Goal: Task Accomplishment & Management: Manage account settings

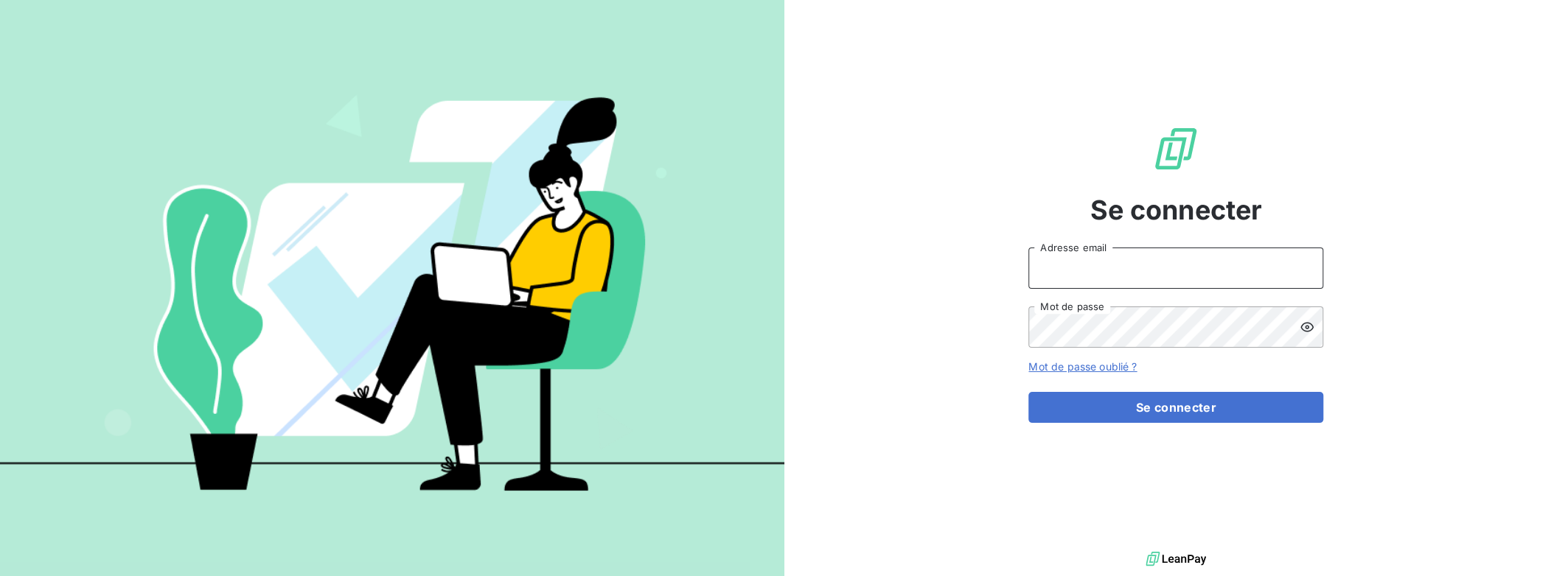
type input "[PERSON_NAME][EMAIL_ADDRESS][DOMAIN_NAME]"
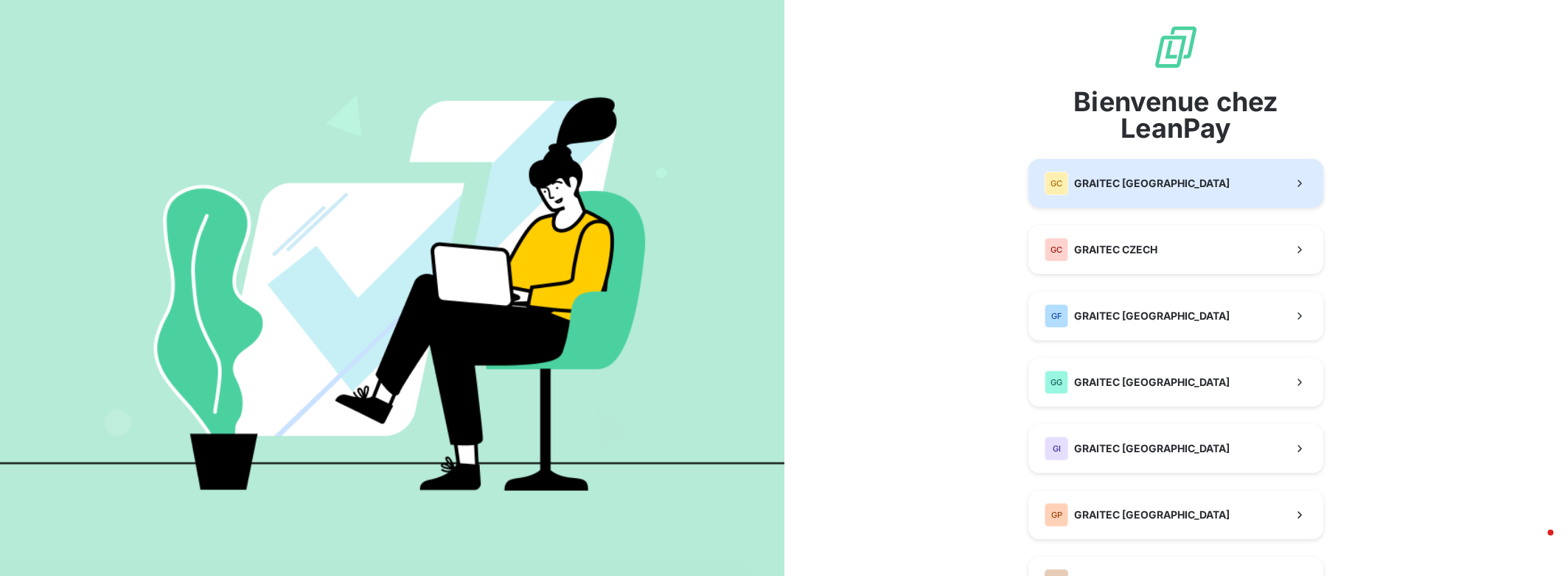
click at [1091, 187] on span "GRAITEC [GEOGRAPHIC_DATA]" at bounding box center [1152, 183] width 156 height 15
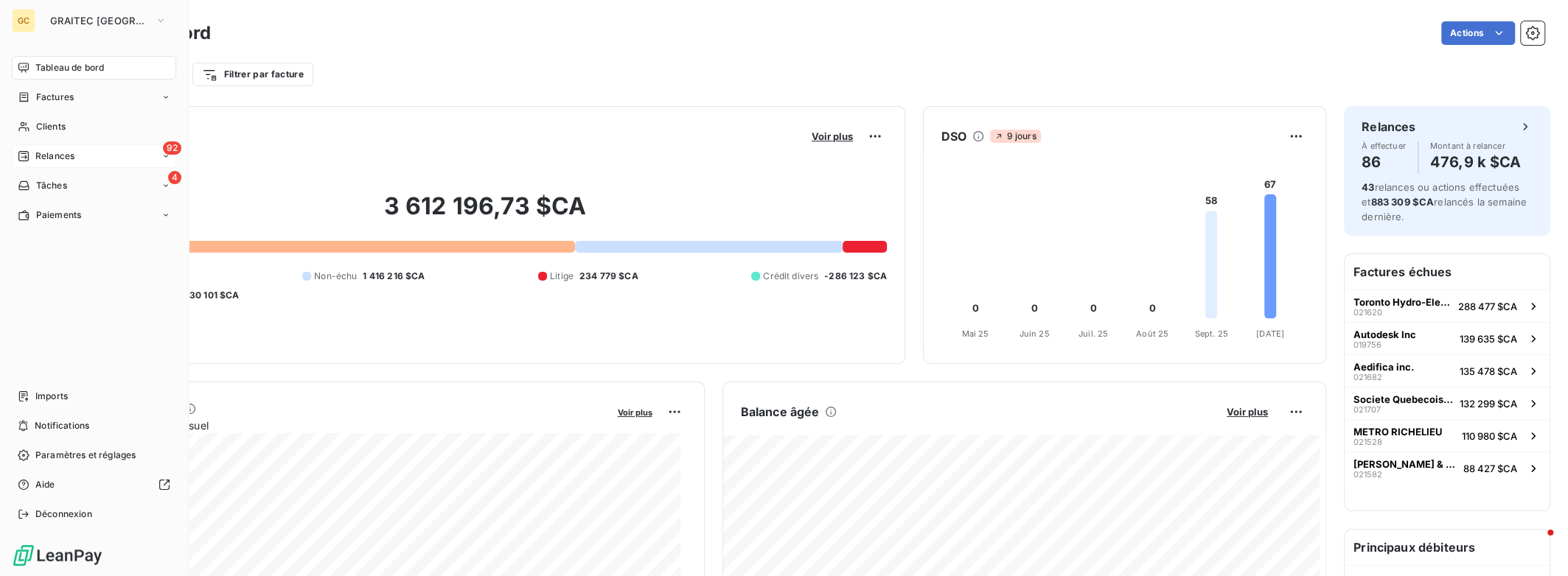
click at [70, 159] on span "Relances" at bounding box center [55, 156] width 39 height 13
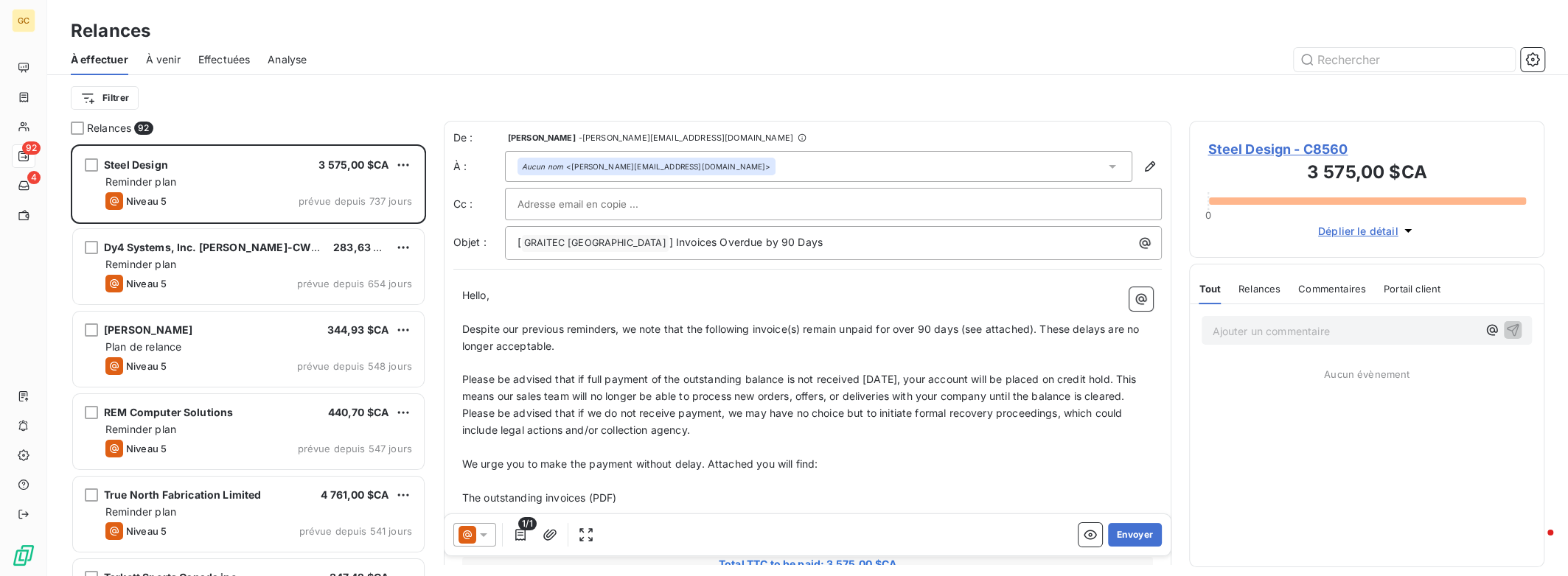
scroll to position [421, 343]
click at [233, 60] on span "Effectuées" at bounding box center [224, 60] width 52 height 15
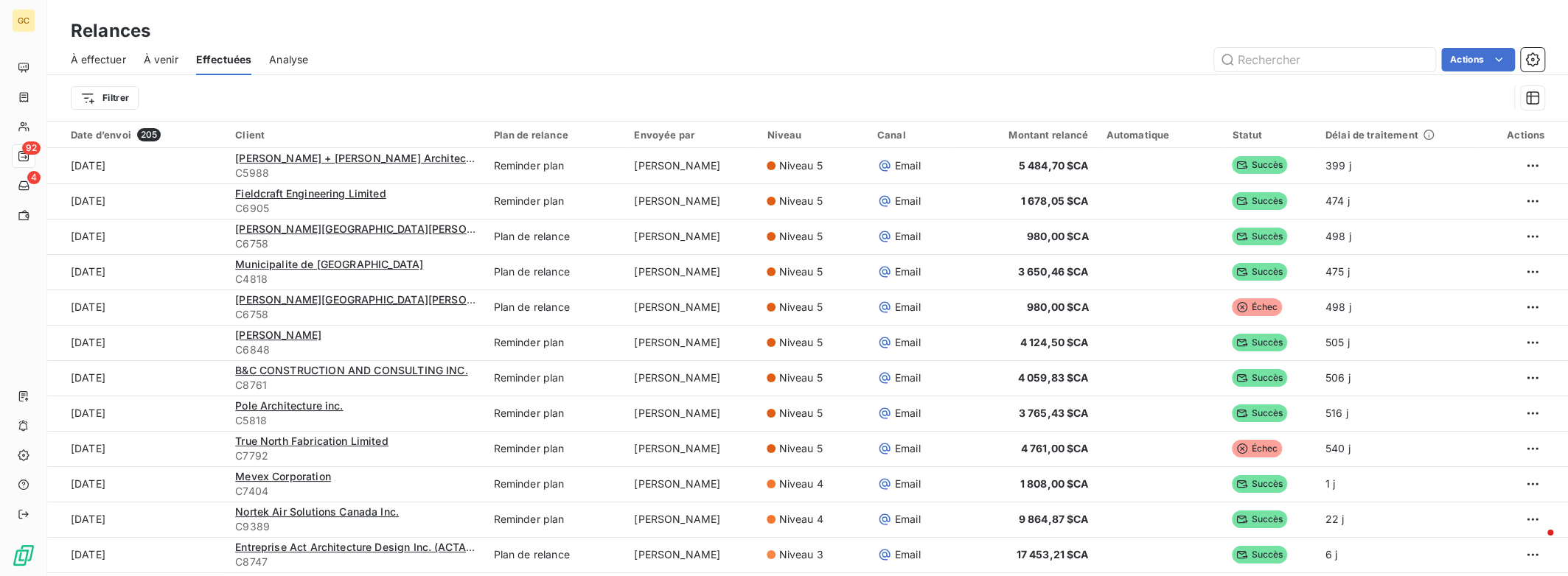
click at [107, 63] on span "À effectuer" at bounding box center [98, 60] width 56 height 15
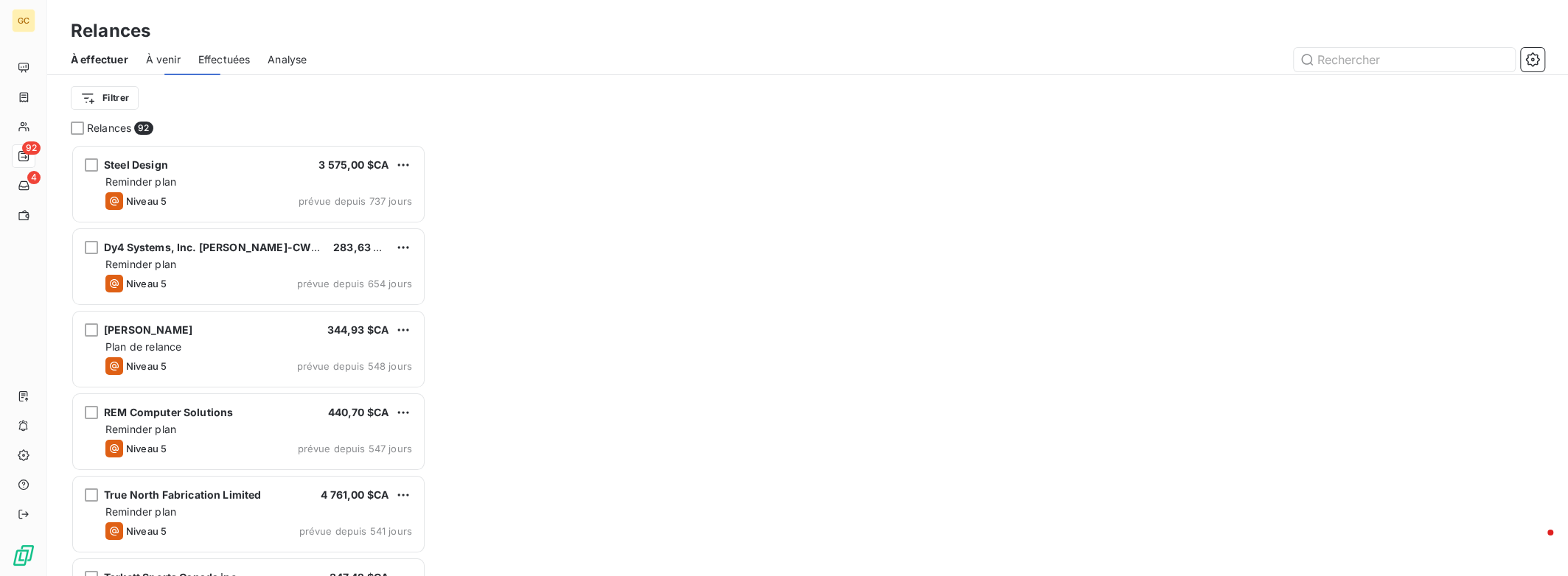
scroll to position [421, 343]
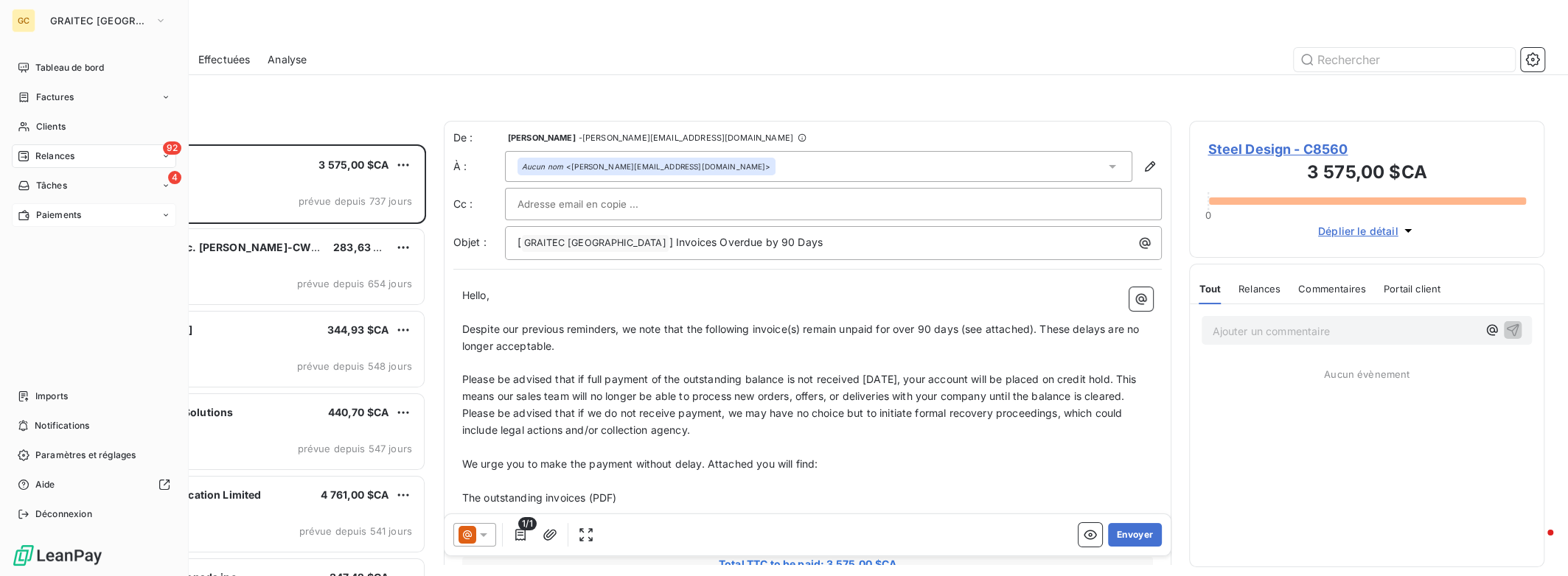
click at [57, 210] on span "Paiements" at bounding box center [58, 215] width 45 height 13
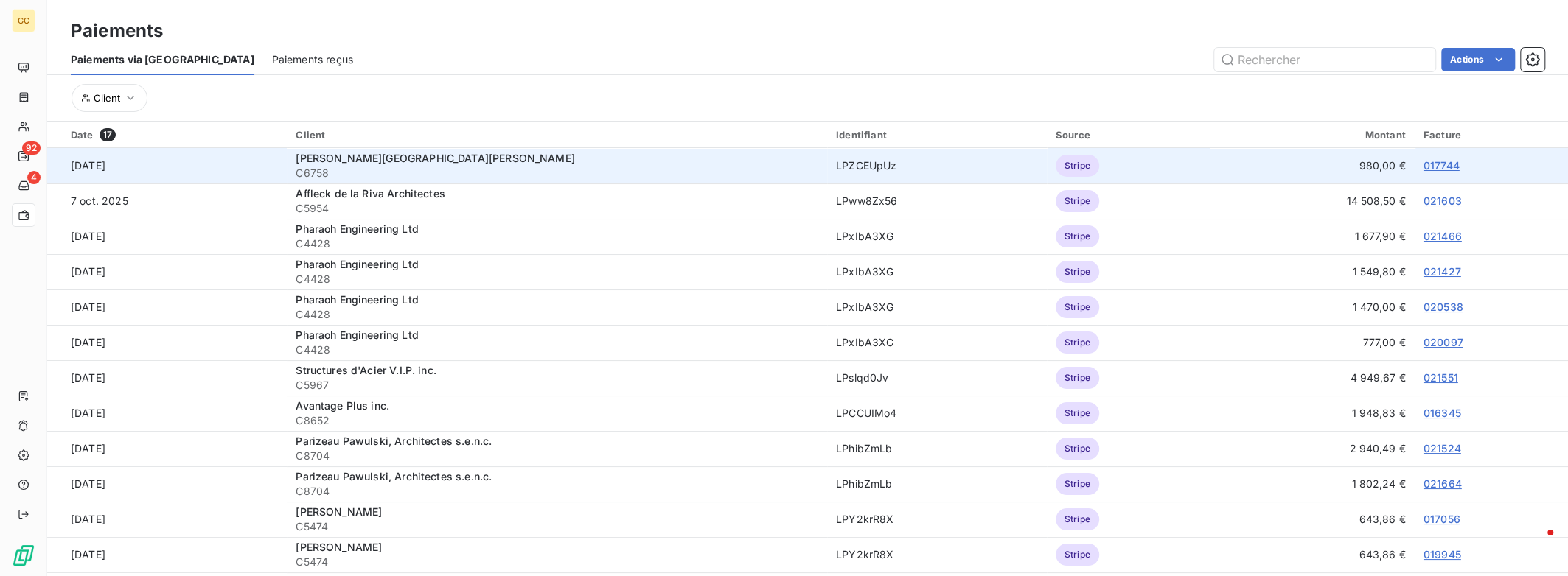
click at [1436, 166] on link "017744" at bounding box center [1441, 164] width 36 height 12
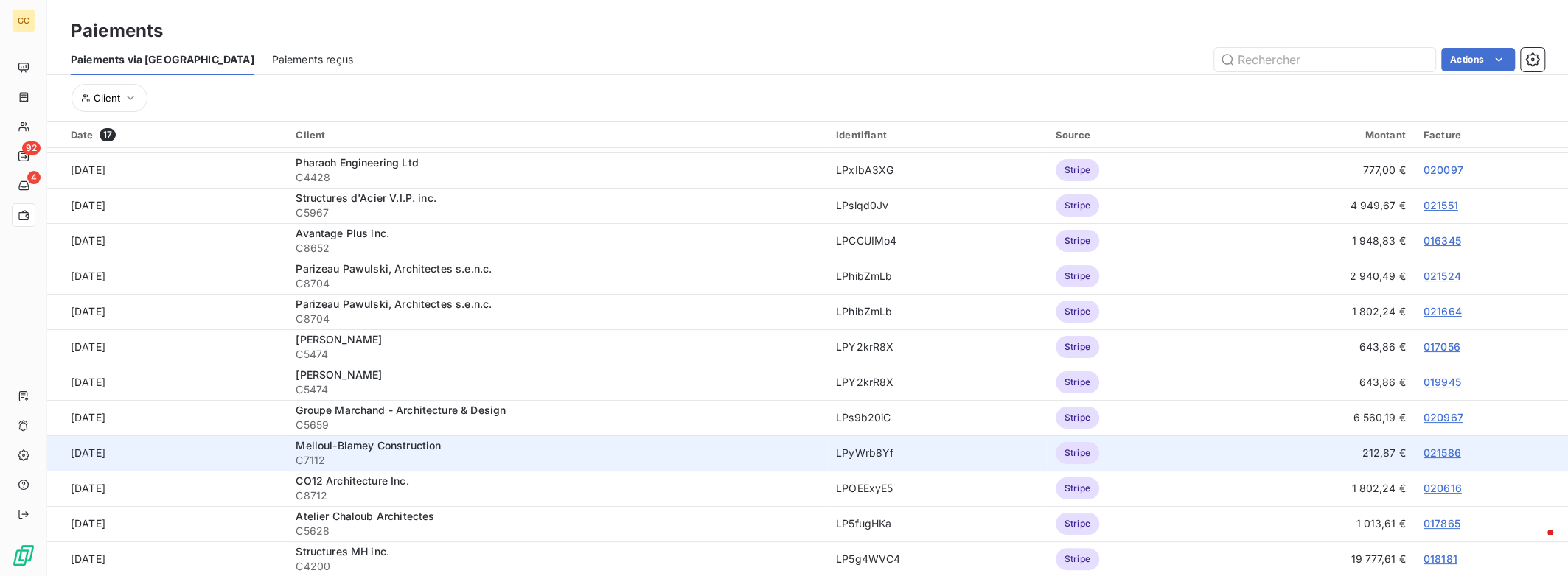
scroll to position [49, 0]
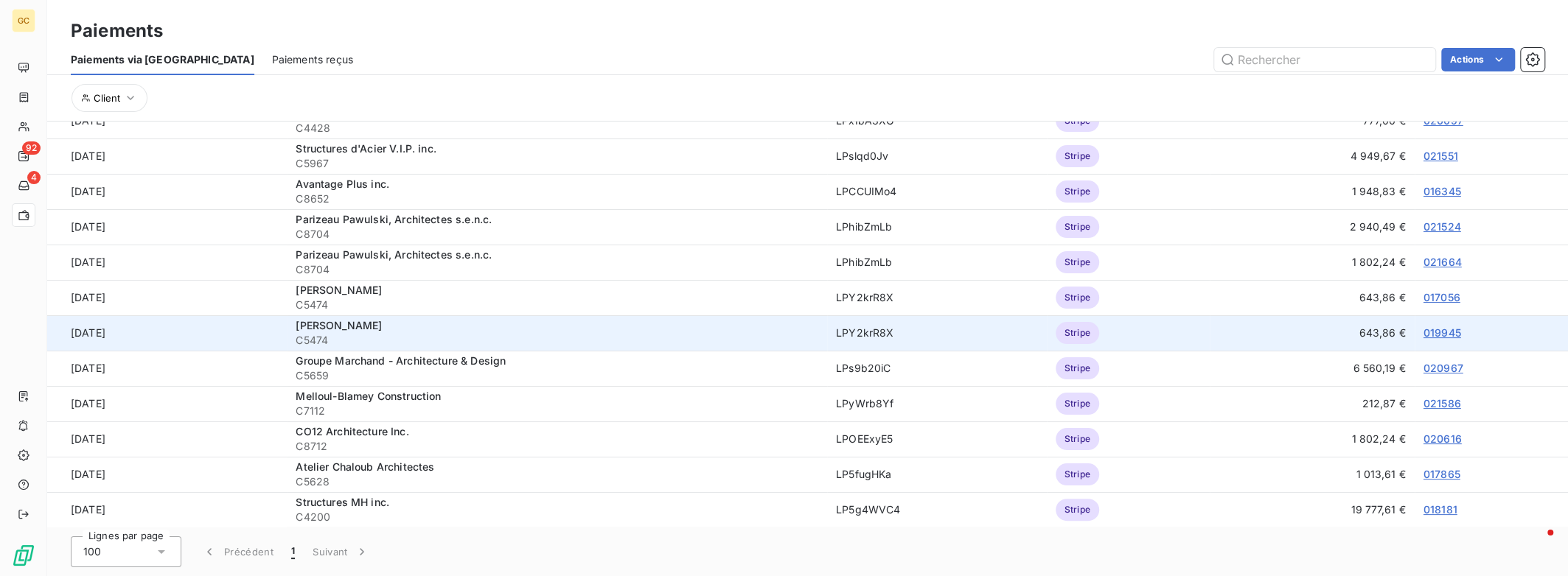
click at [1428, 332] on link "019945" at bounding box center [1442, 332] width 38 height 12
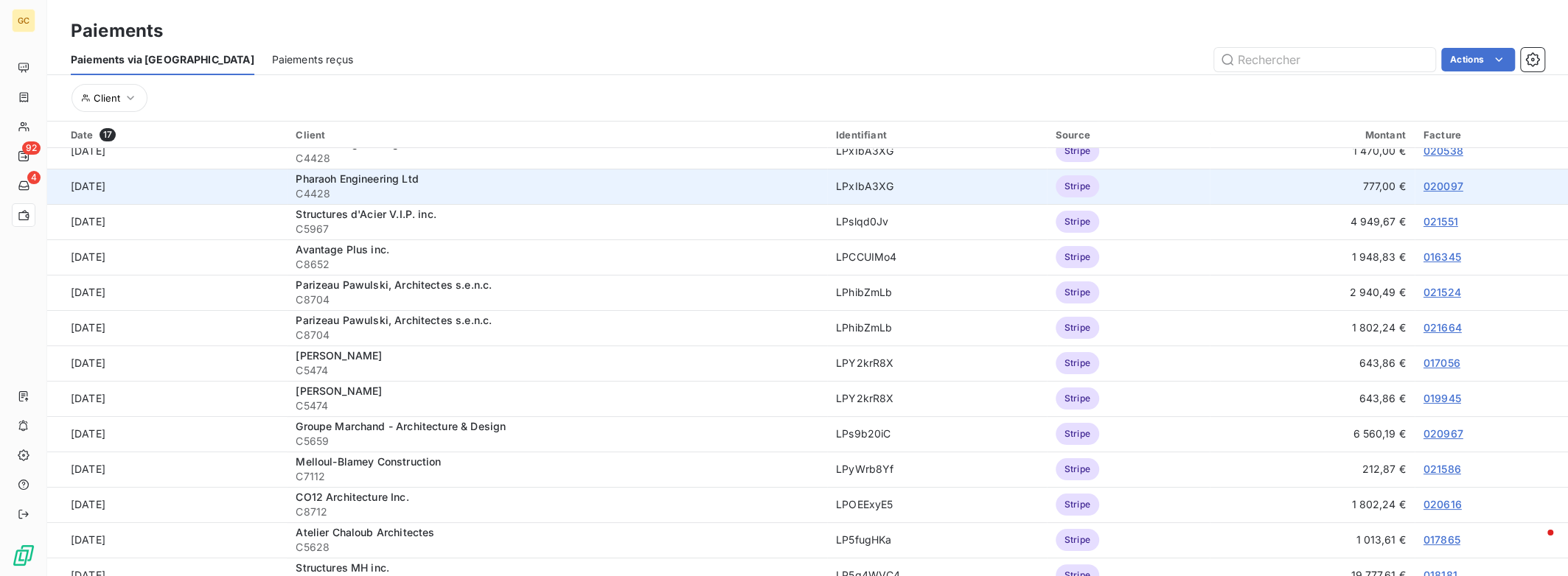
scroll to position [173, 0]
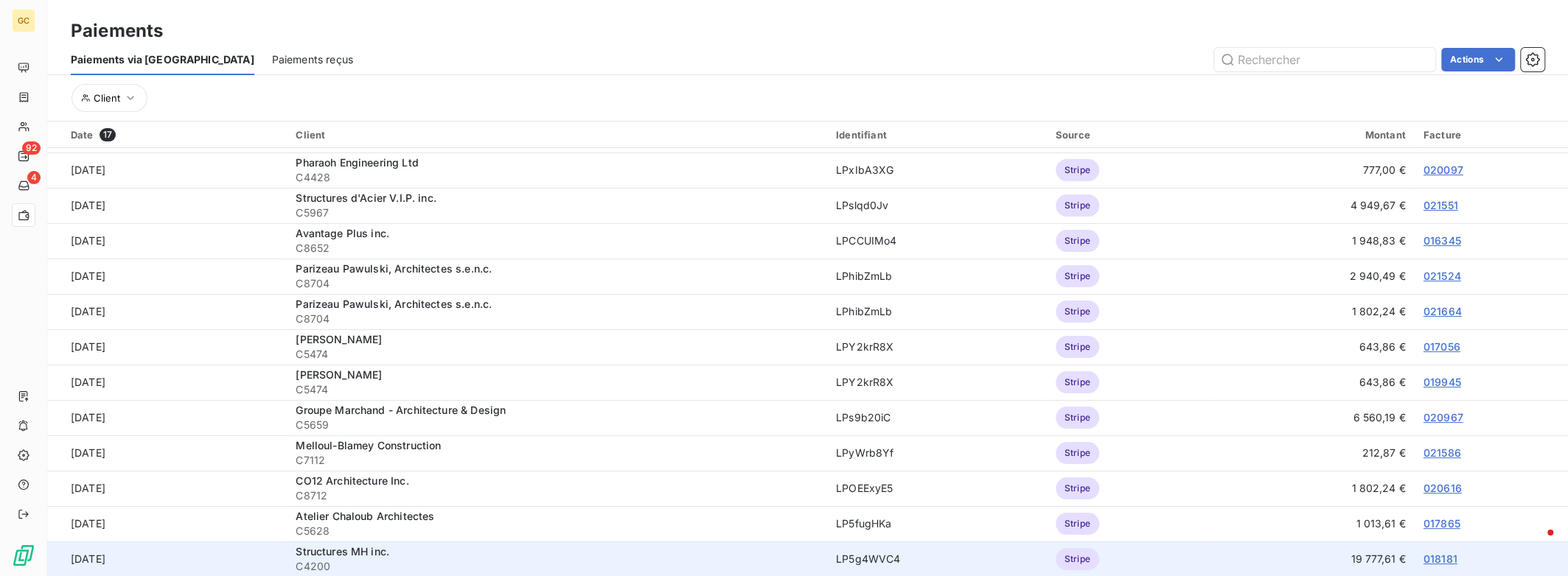
click at [1430, 558] on link "018181" at bounding box center [1439, 558] width 34 height 12
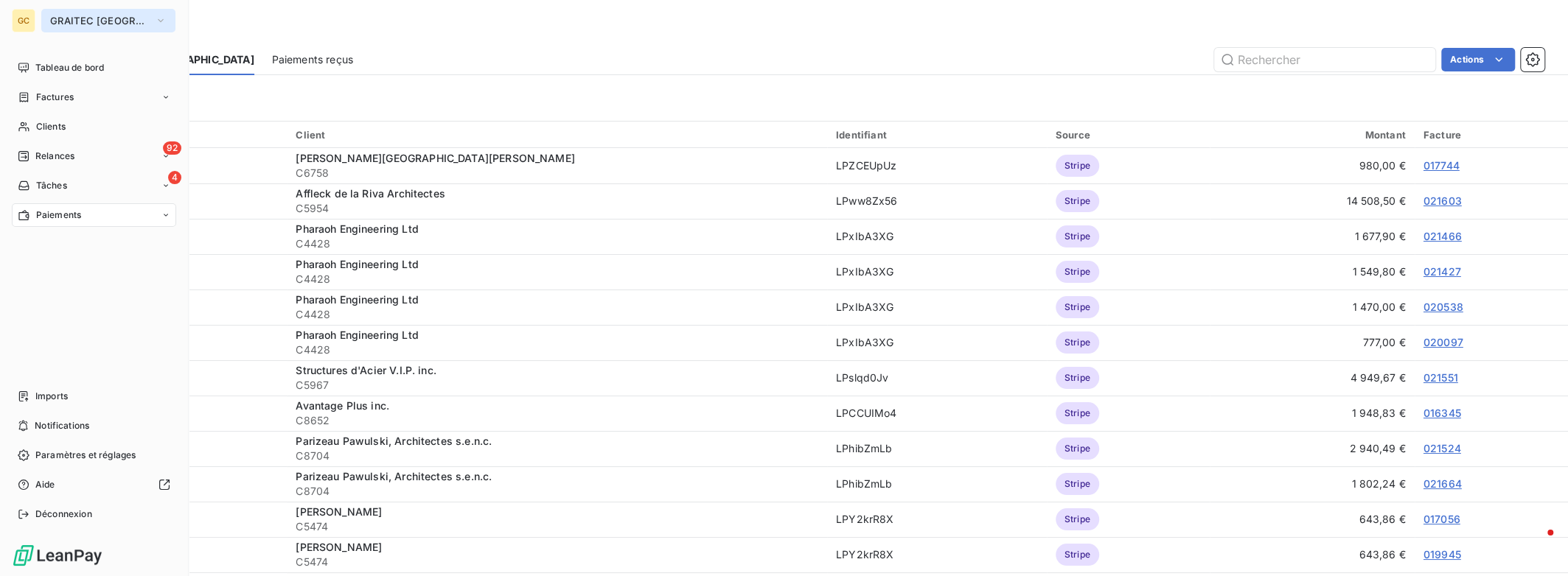
click at [158, 20] on icon "button" at bounding box center [160, 20] width 6 height 3
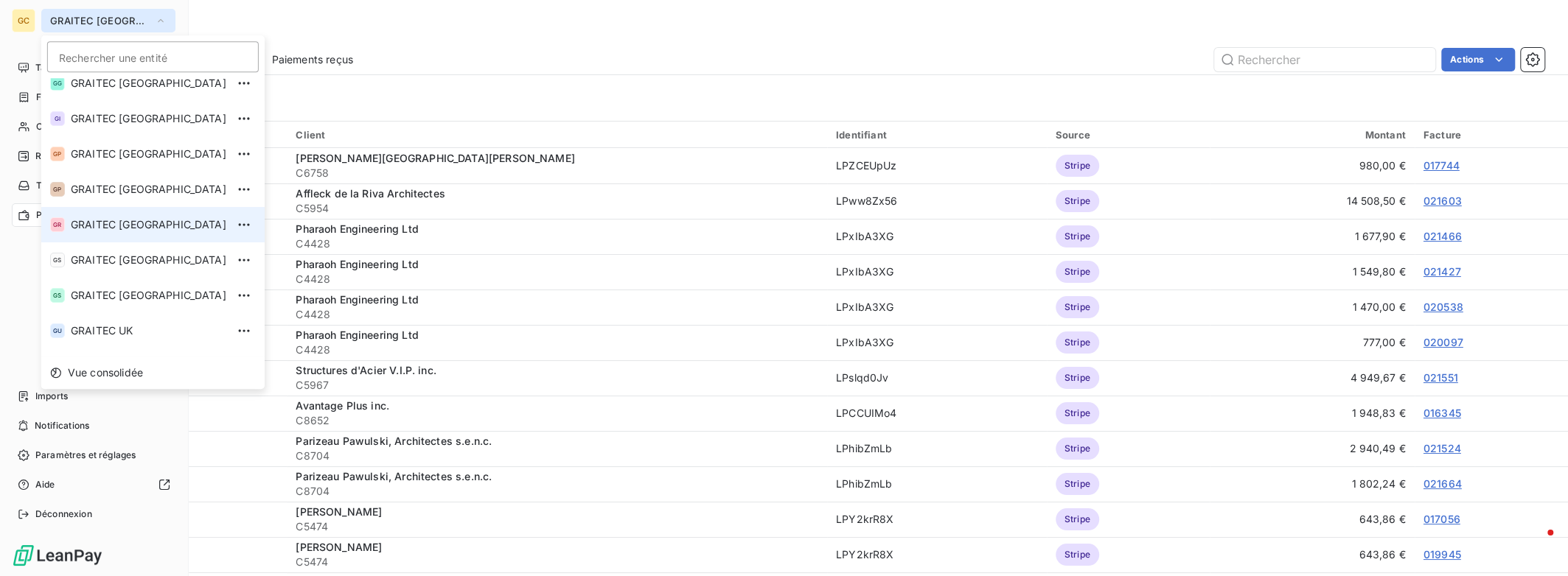
scroll to position [146, 0]
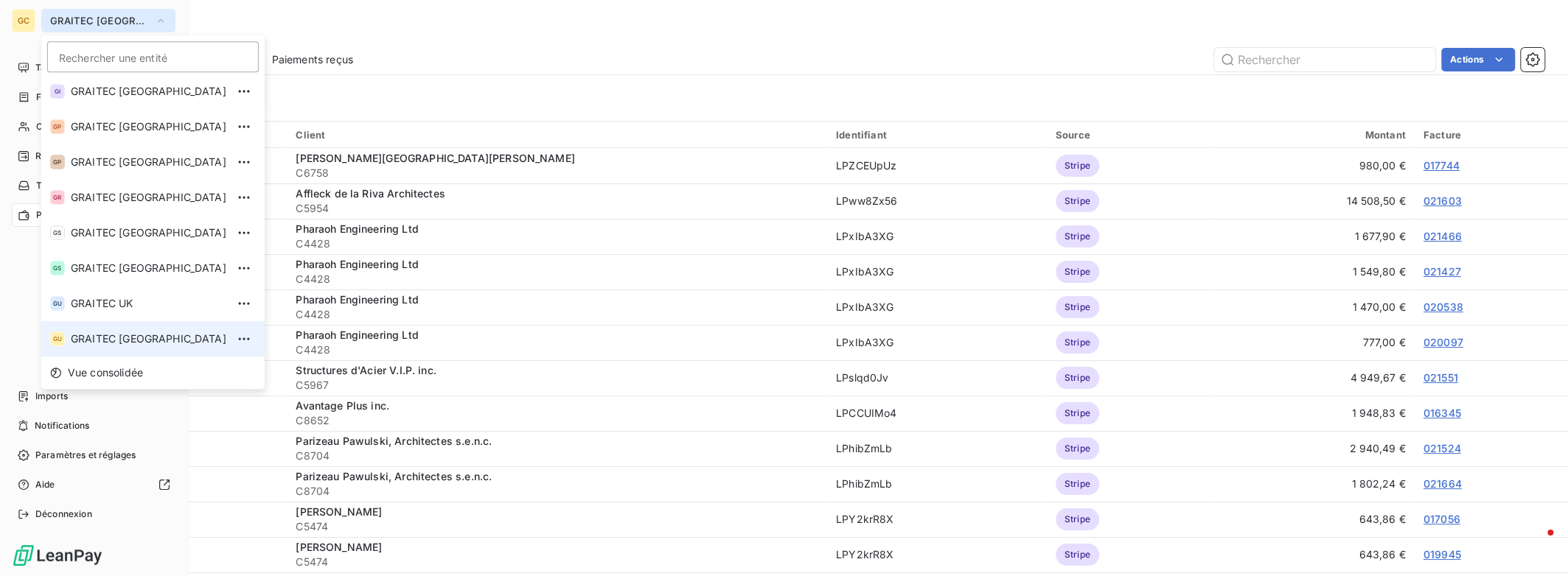
click at [133, 331] on span "GRAITEC [GEOGRAPHIC_DATA]" at bounding box center [148, 339] width 156 height 15
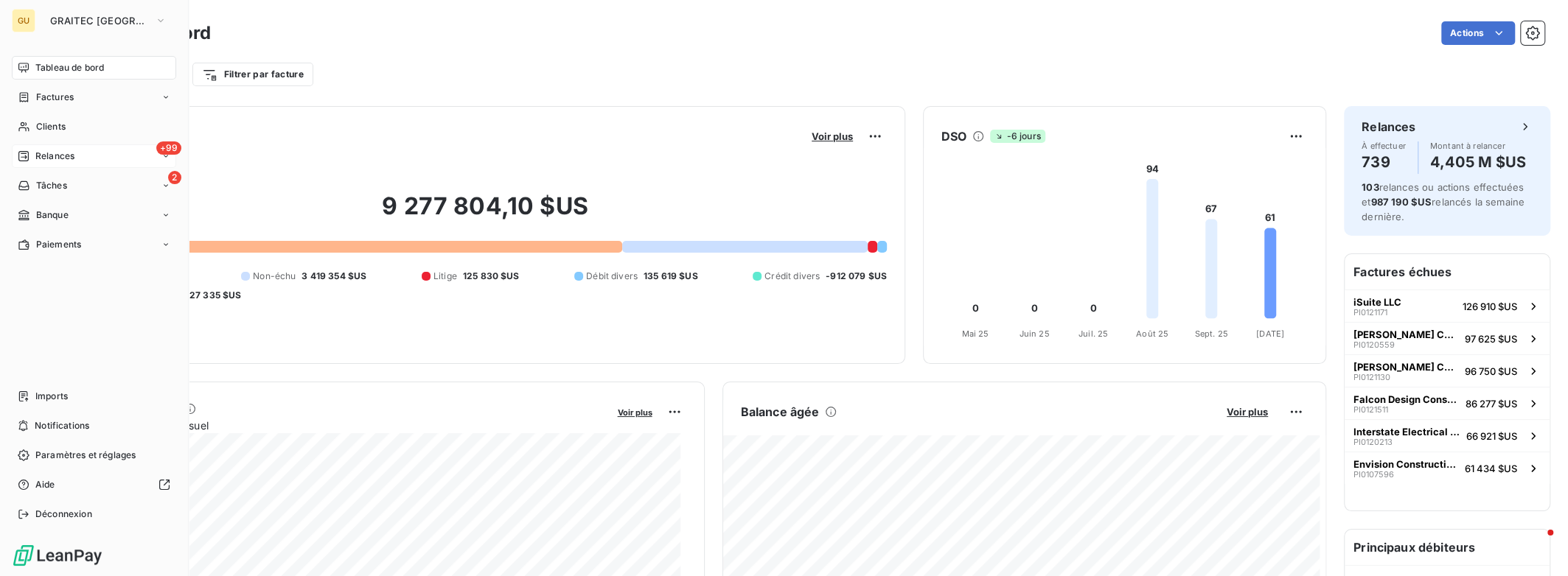
click at [50, 159] on span "Relances" at bounding box center [55, 156] width 39 height 13
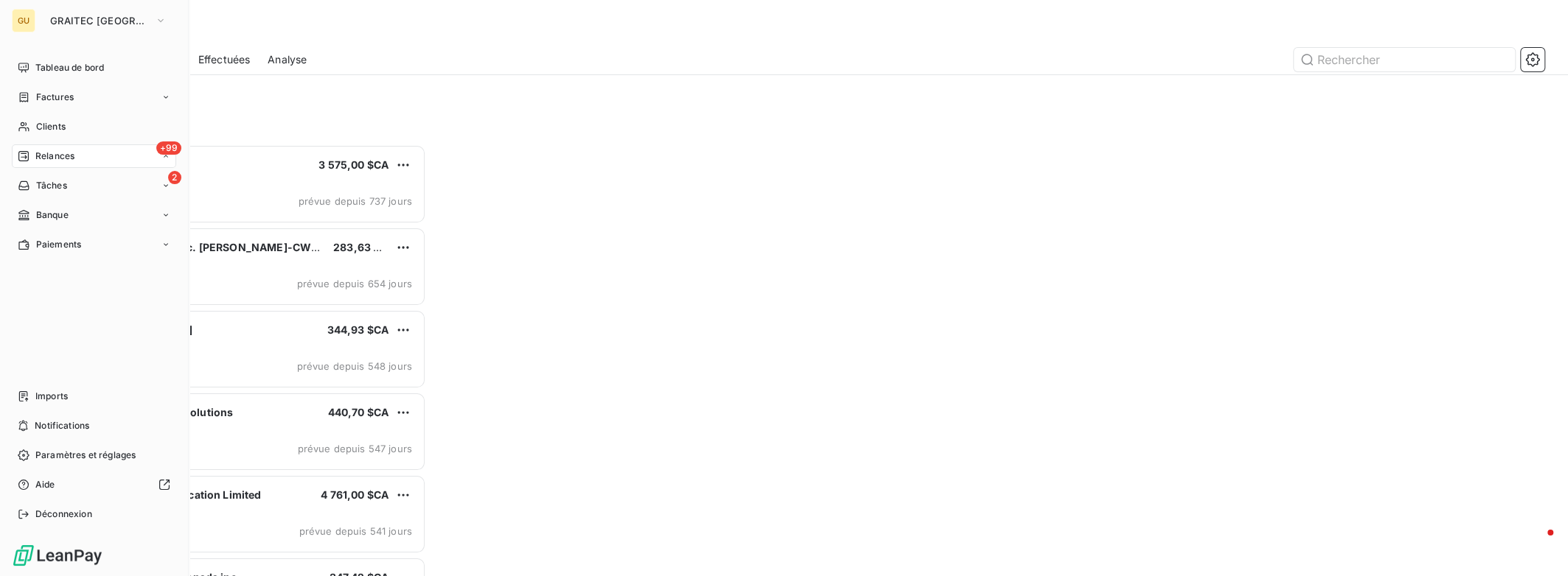
scroll to position [421, 343]
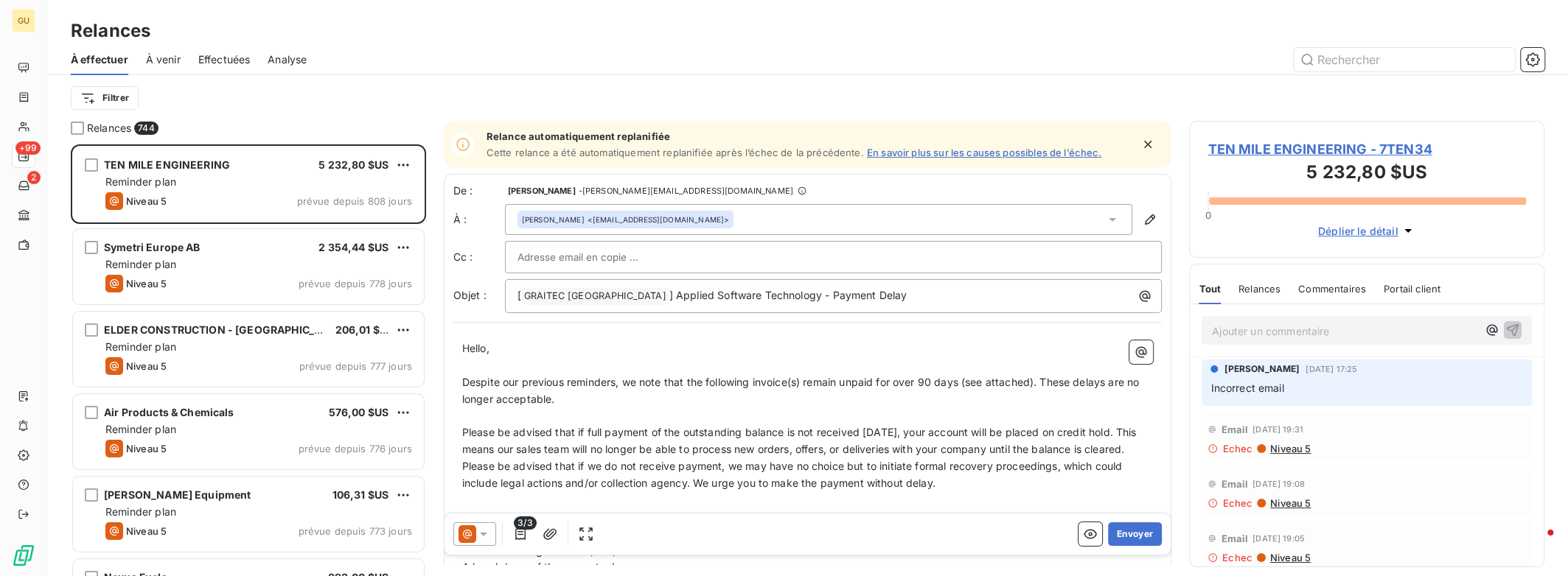
click at [239, 63] on span "Effectuées" at bounding box center [224, 60] width 52 height 15
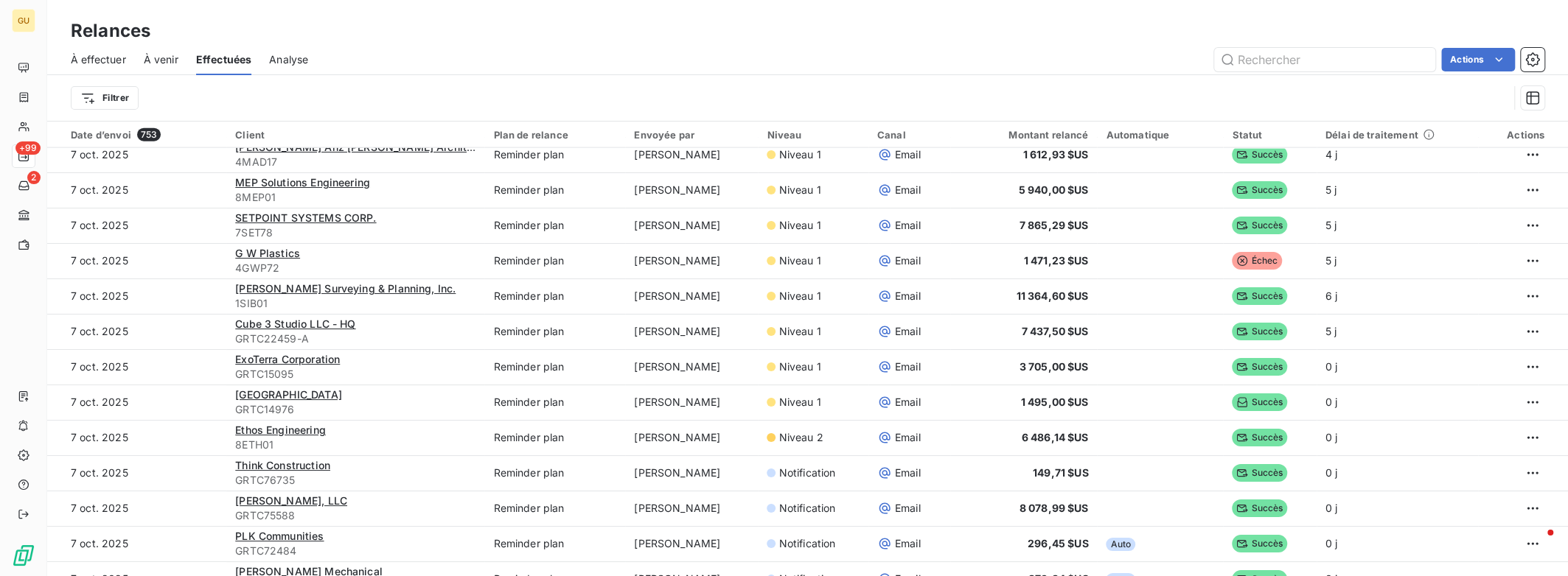
scroll to position [3107, 0]
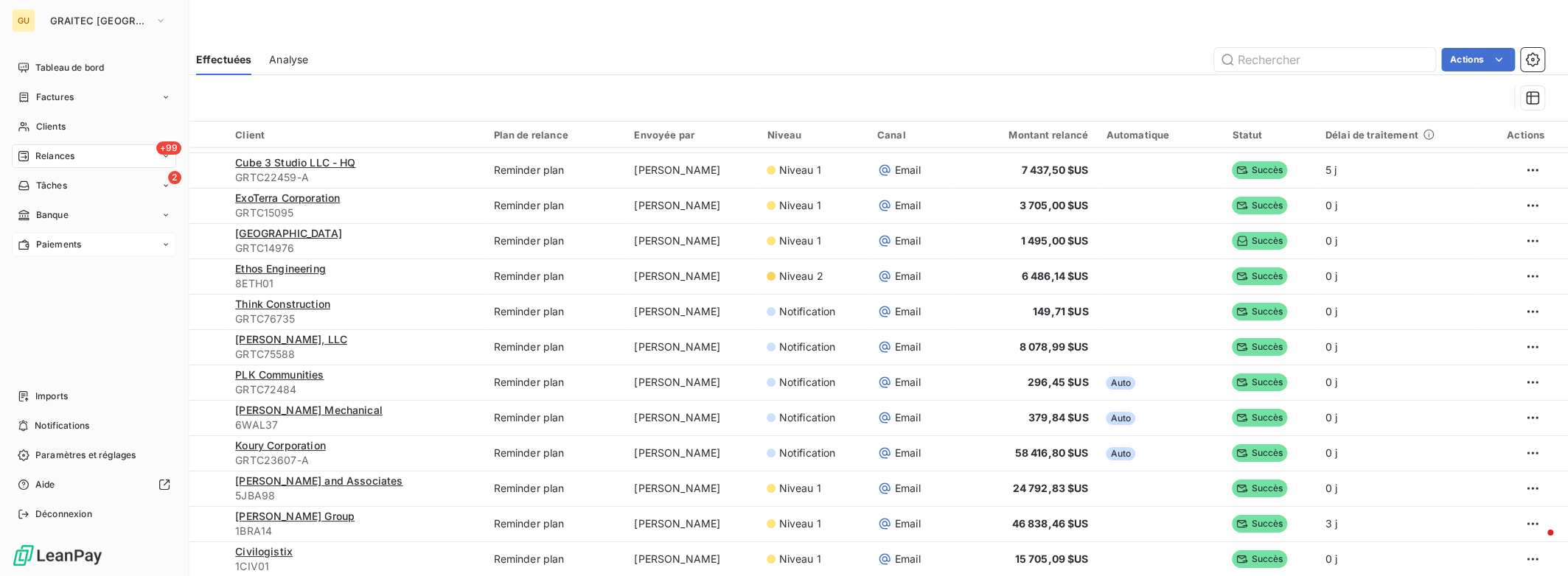
click at [69, 244] on span "Paiements" at bounding box center [58, 245] width 45 height 13
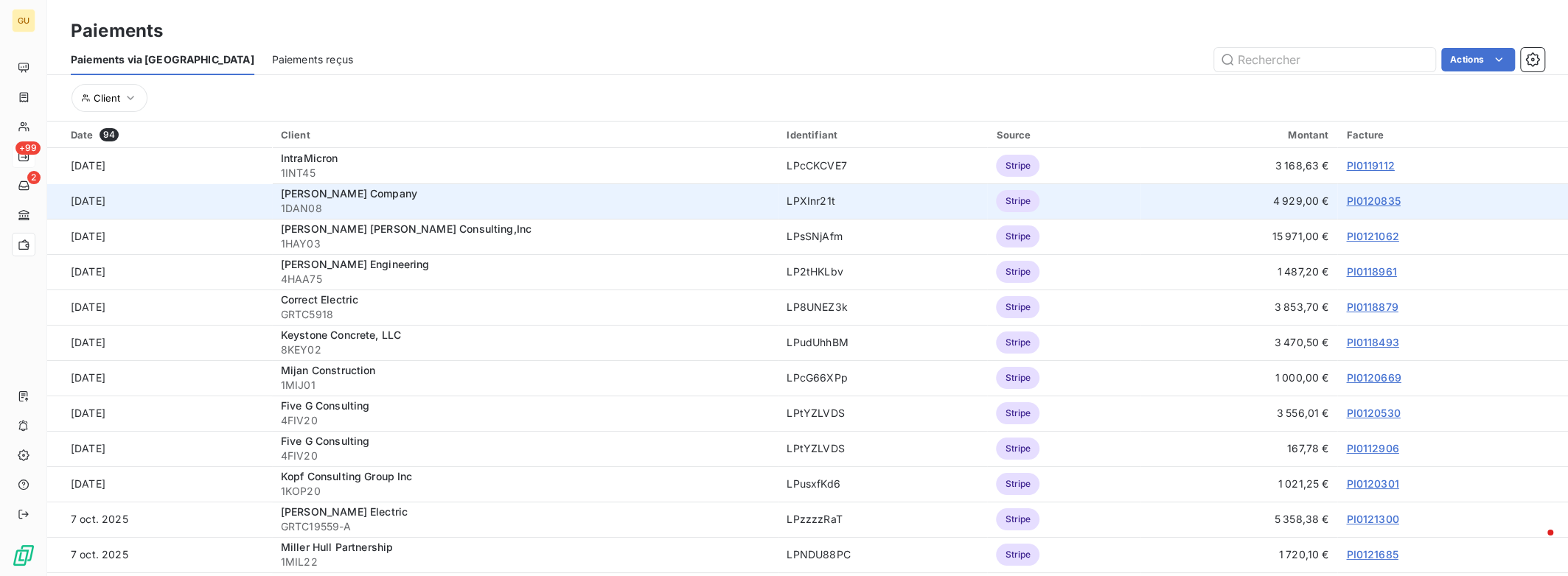
click at [1351, 200] on link "PI0120835" at bounding box center [1373, 200] width 54 height 12
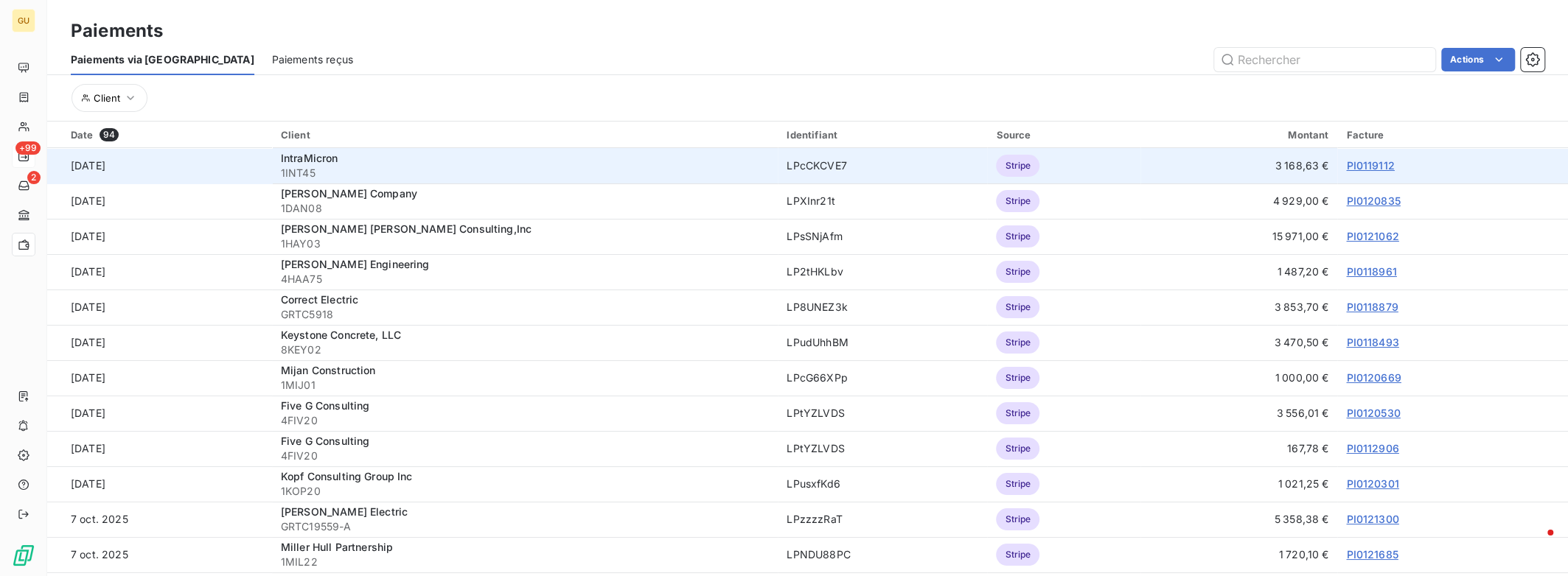
click at [1359, 170] on link "PI0119112" at bounding box center [1370, 164] width 48 height 12
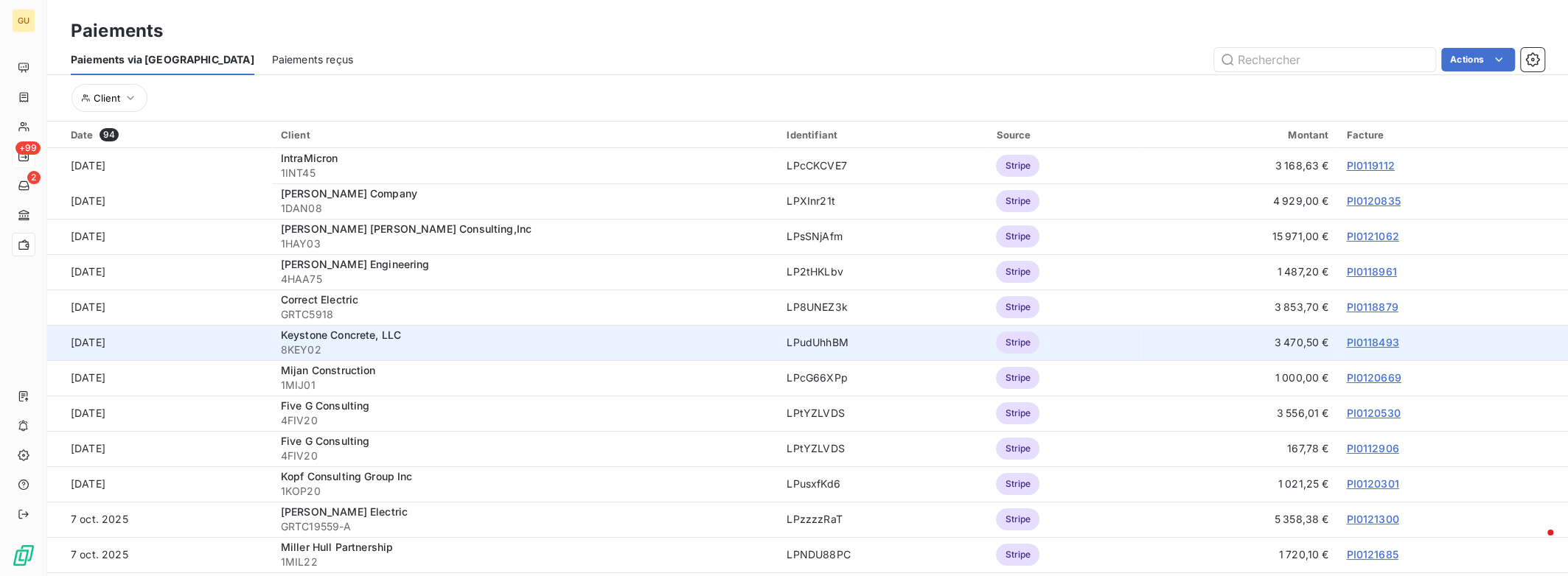
click at [1358, 345] on link "PI0118493" at bounding box center [1372, 341] width 52 height 12
